Goal: Communication & Community: Answer question/provide support

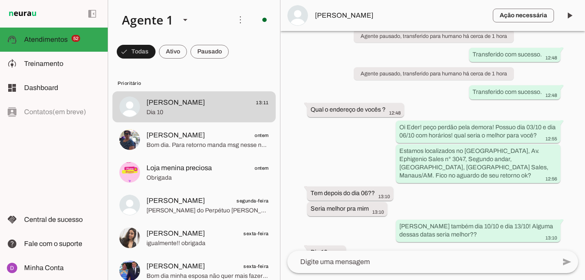
scroll to position [1038, 0]
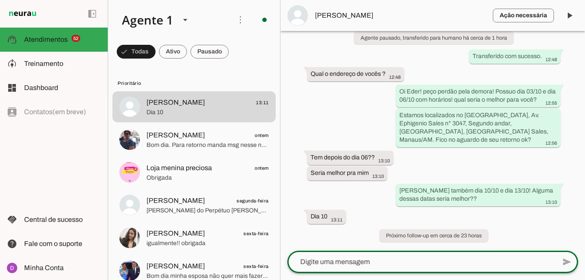
click at [414, 258] on textarea at bounding box center [421, 262] width 268 height 10
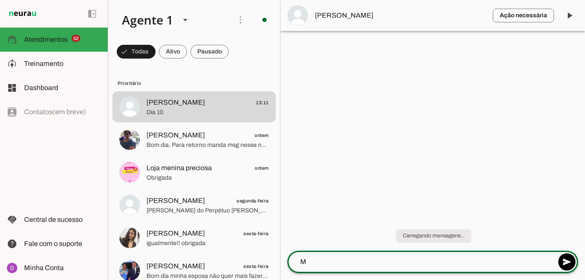
scroll to position [0, 0]
type textarea "Maravilha, dia"
type md-outlined-text-field "Maravilha, dia"
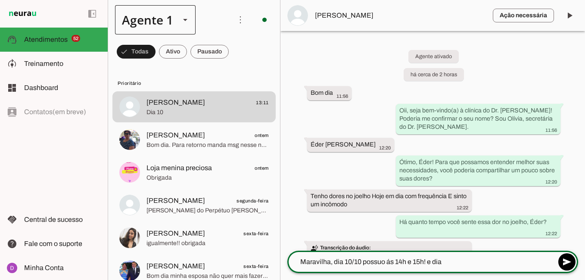
type textarea "Maravilha, dia 10/10 possuo ás 14h e 15h! e dia"
type md-outlined-text-field "Maravilha, dia 10/10 possuo ás 14h e 15h! e dia"
type textarea "Maravilha, dia 10/10 possuo ás 14h e 15h! e dia 13/10 ás"
type md-outlined-text-field "Maravilha, dia 10/10 possuo ás 14h e 15h! e dia 13/10 ás"
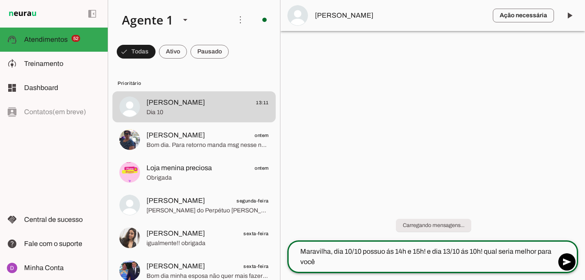
type textarea "Maravilha, dia 10/10 possuo ás 14h e 15h! e dia 13/10 ás 10h! qual seria melhor…"
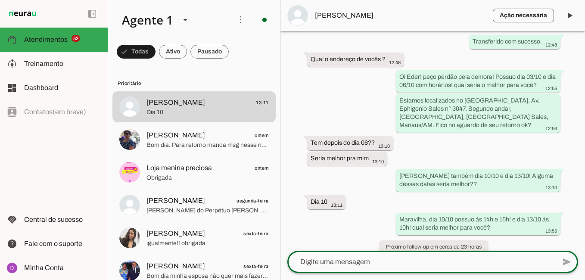
scroll to position [1064, 0]
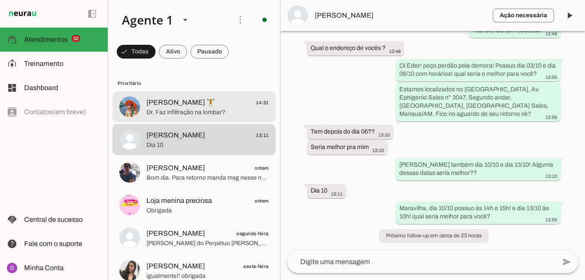
click at [201, 114] on span "Dr. Faz infiltração na lombar?" at bounding box center [207, 112] width 122 height 9
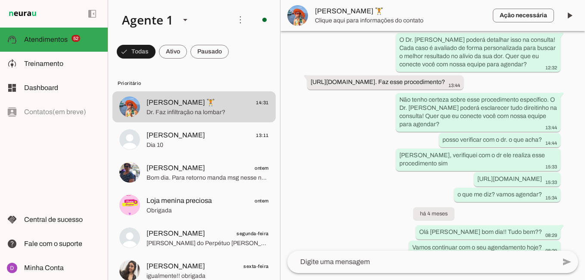
scroll to position [719, 0]
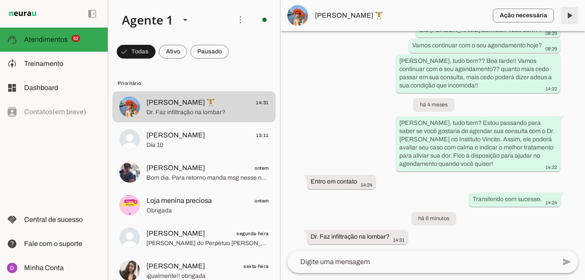
click at [567, 23] on span at bounding box center [569, 15] width 21 height 21
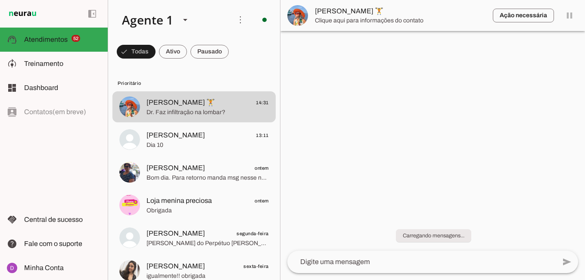
scroll to position [0, 0]
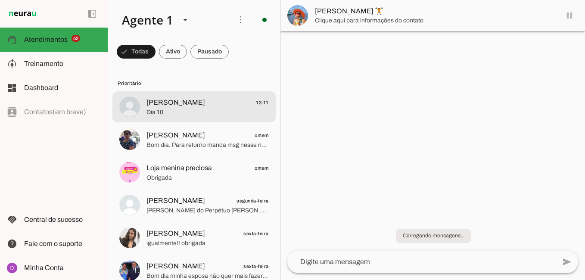
click at [192, 115] on span "Dia 10" at bounding box center [207, 112] width 122 height 9
